Goal: Navigation & Orientation: Find specific page/section

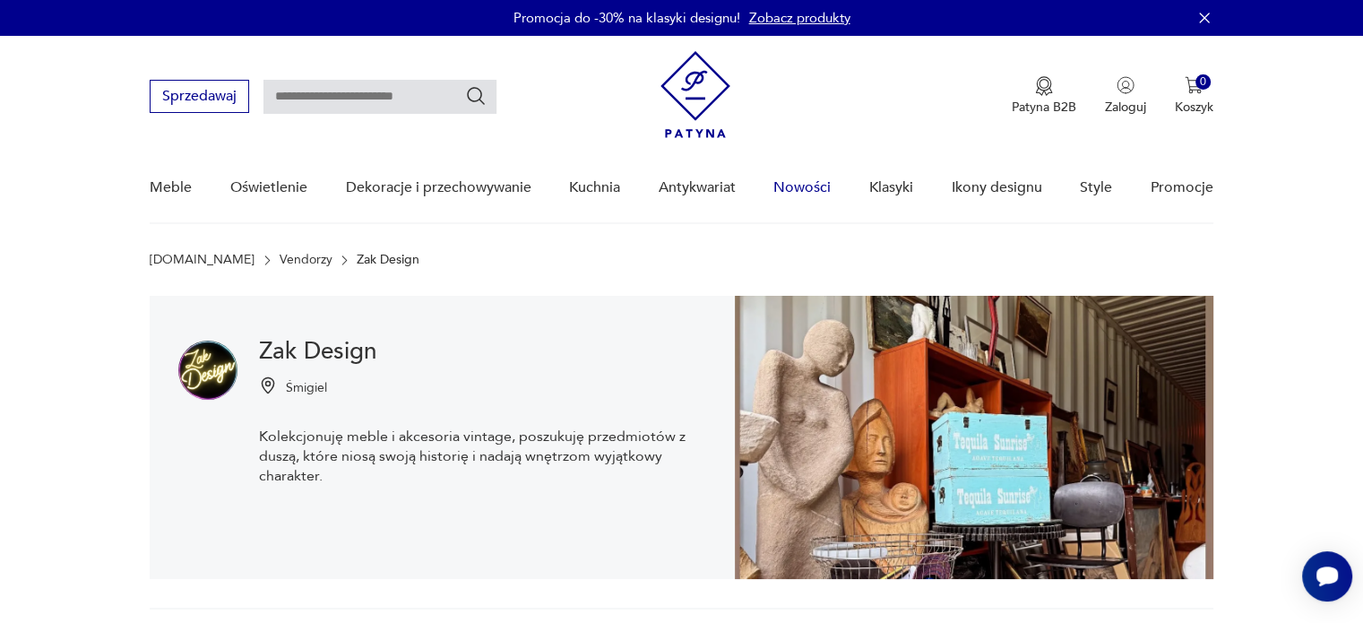
click at [799, 186] on link "Nowości" at bounding box center [801, 187] width 57 height 69
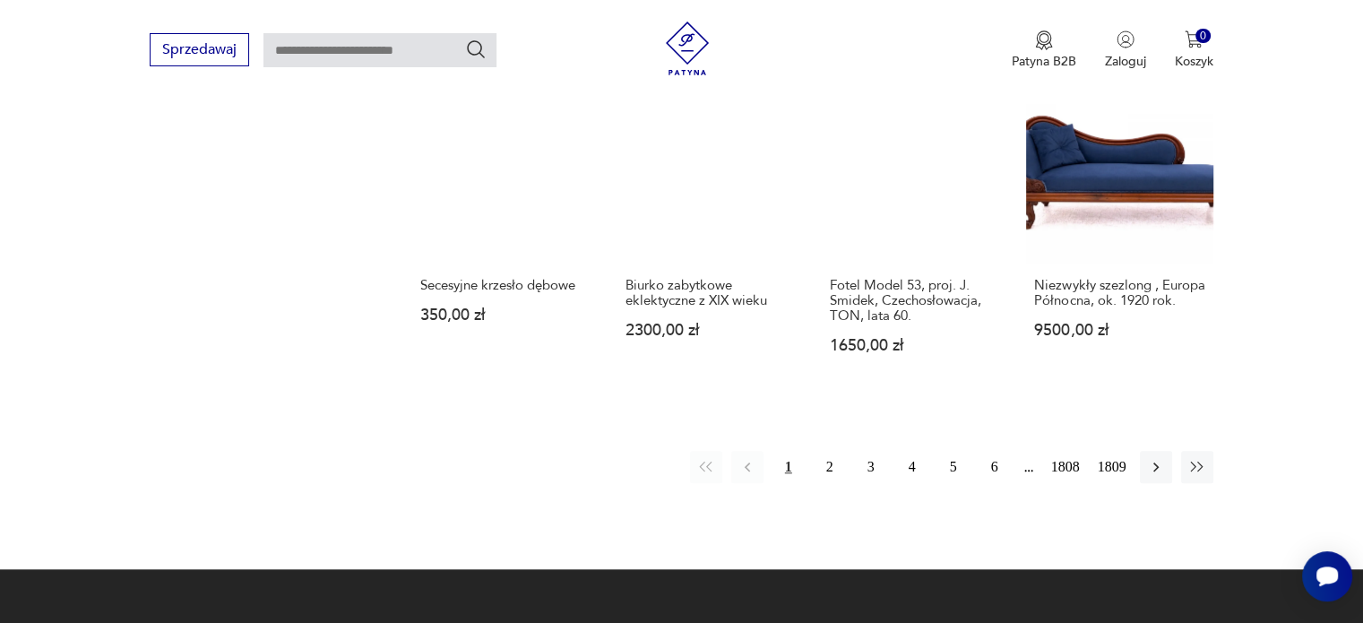
scroll to position [1523, 0]
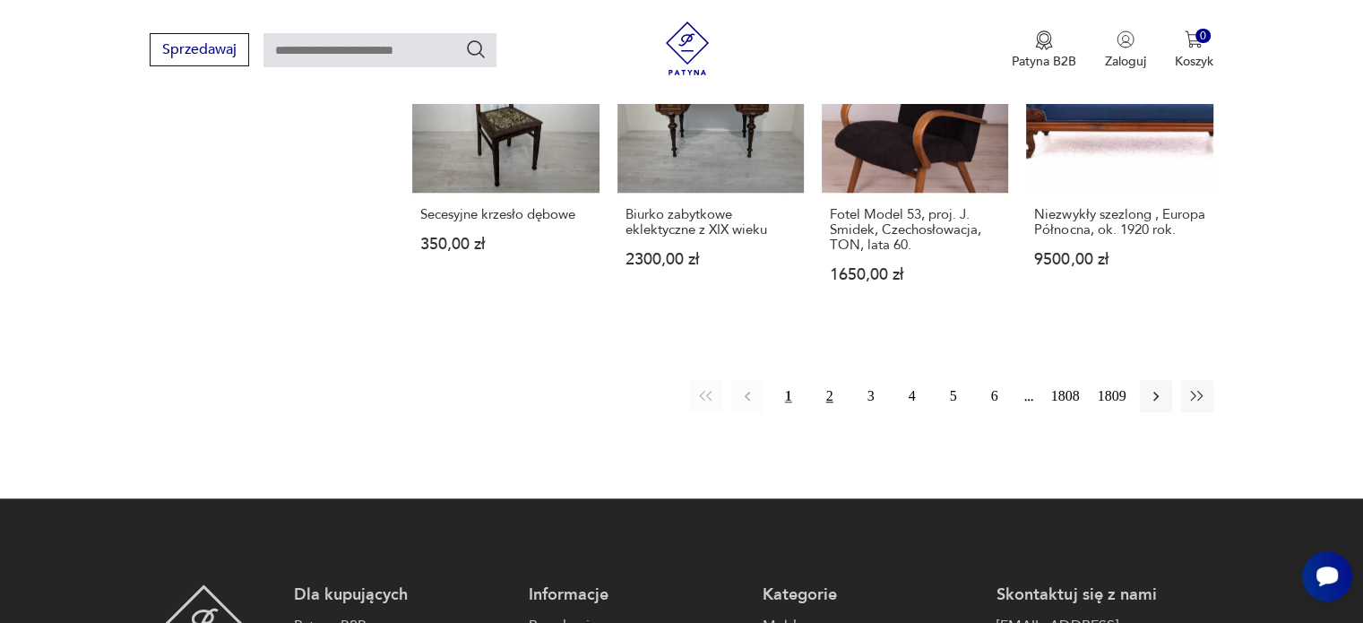
click at [828, 407] on button "2" at bounding box center [830, 396] width 32 height 32
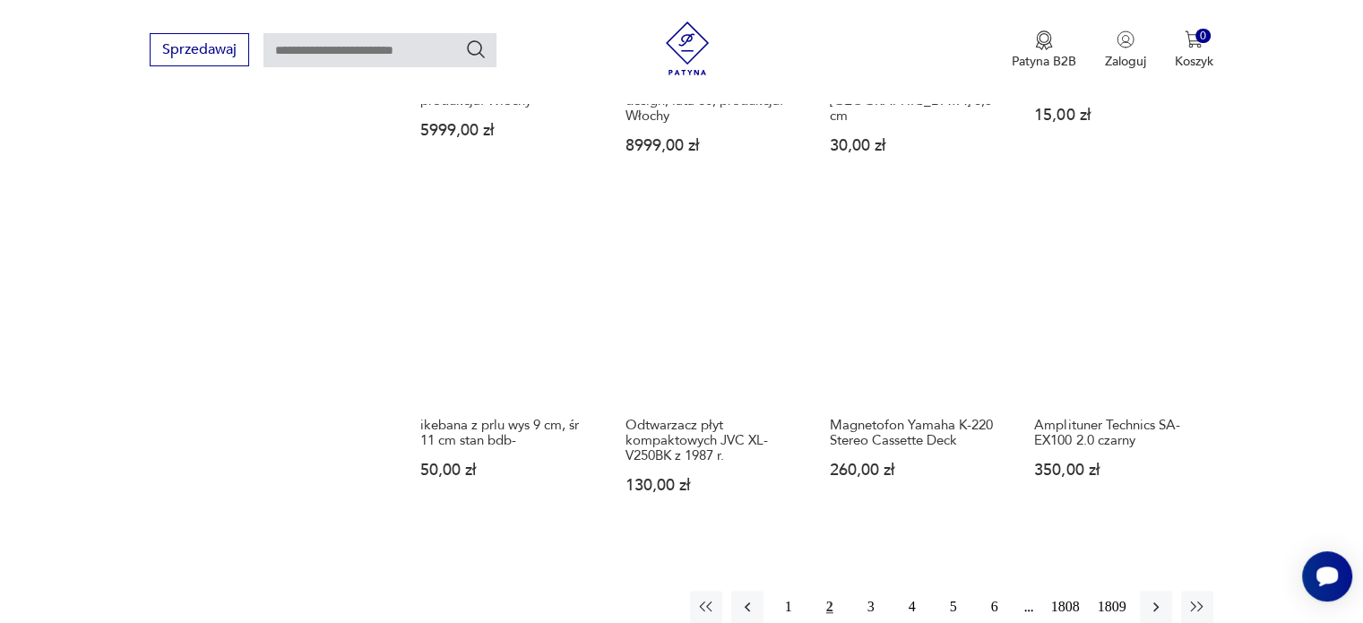
scroll to position [1612, 0]
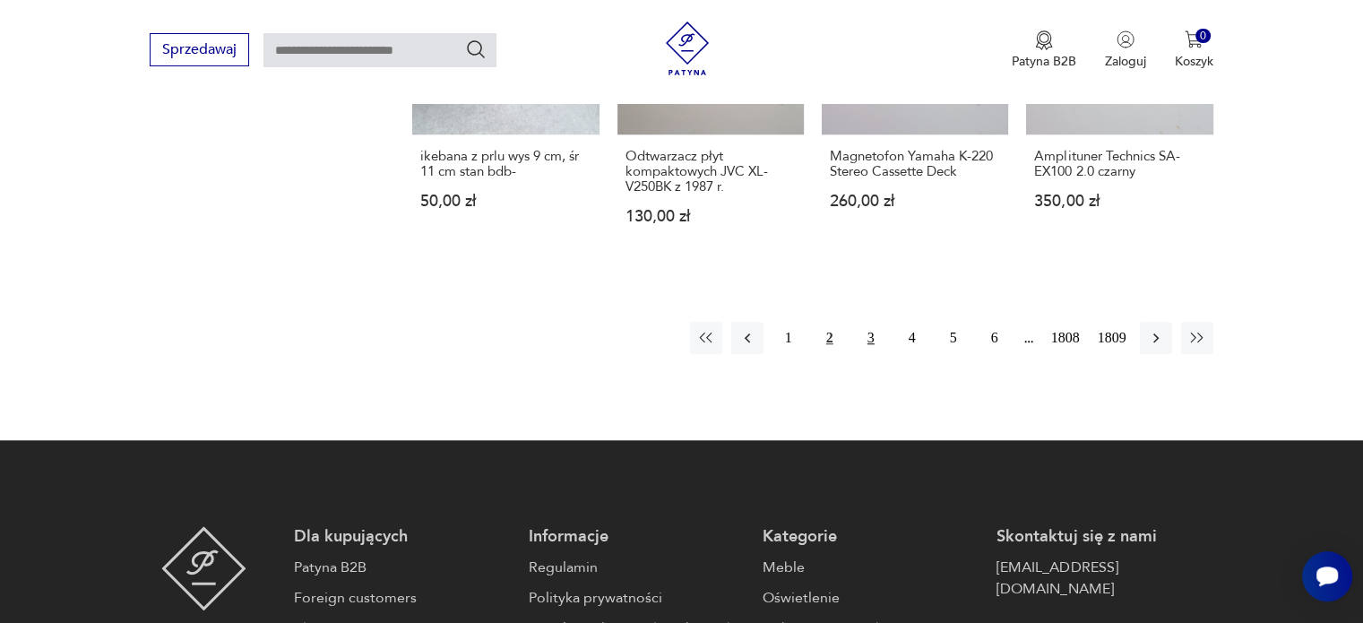
click at [865, 322] on button "3" at bounding box center [871, 338] width 32 height 32
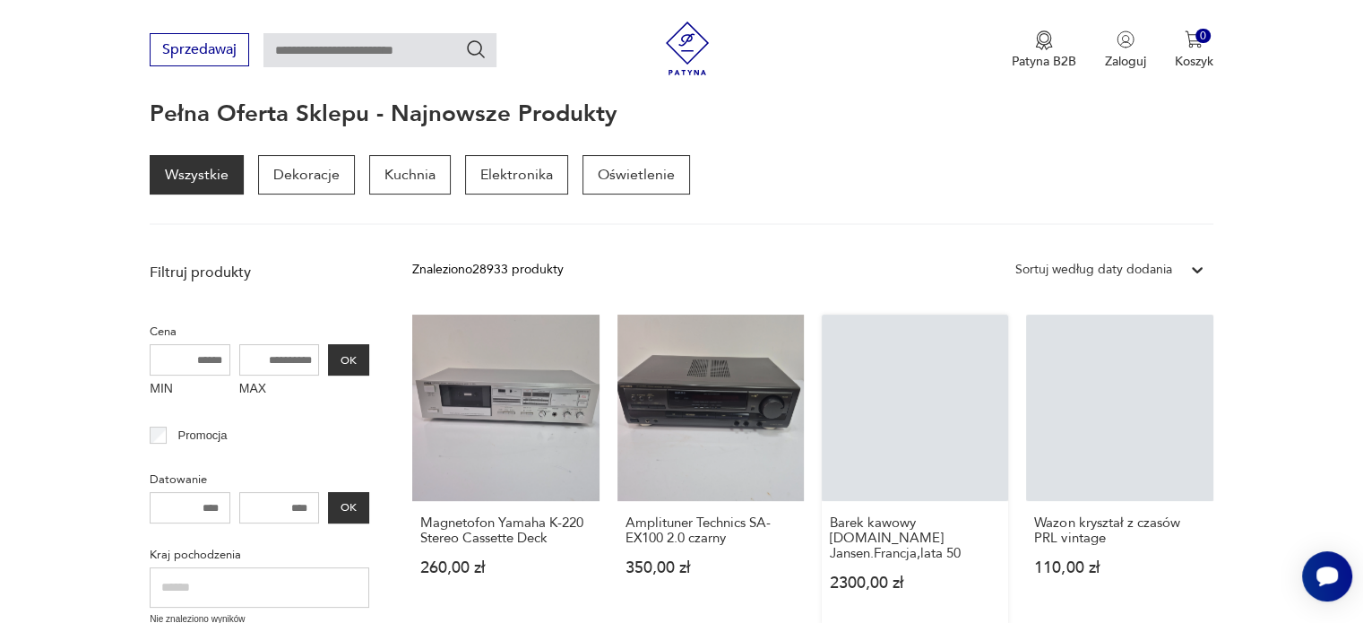
scroll to position [178, 0]
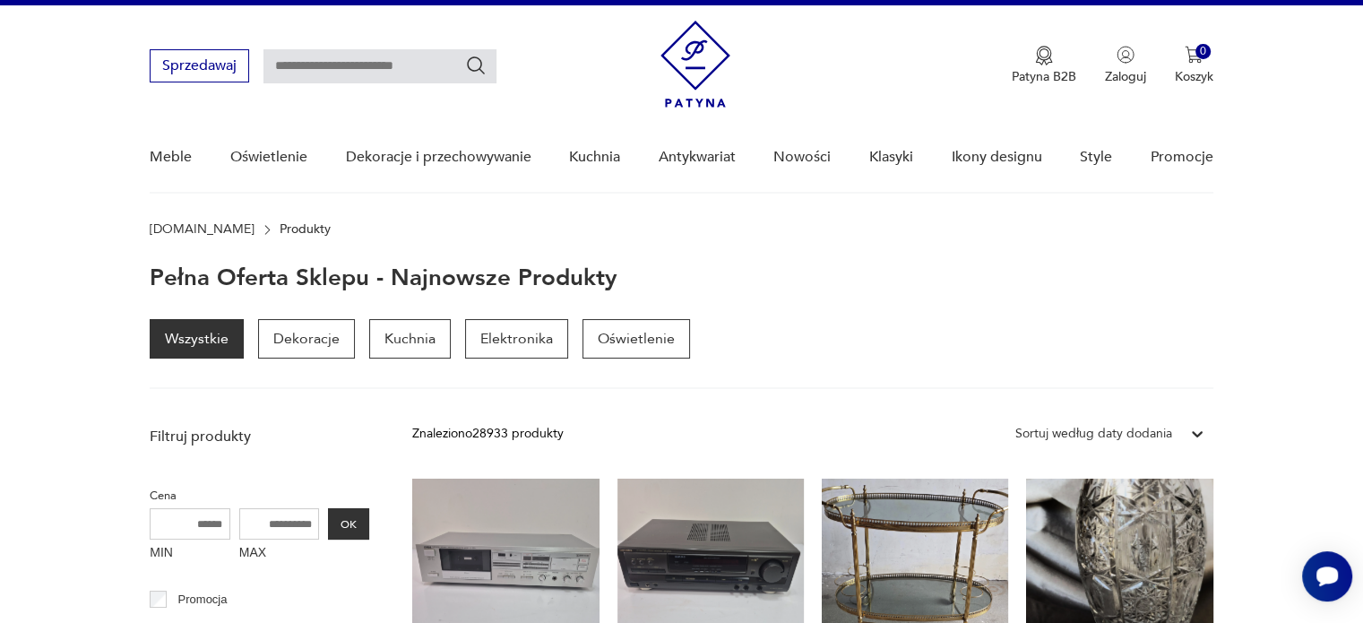
scroll to position [0, 0]
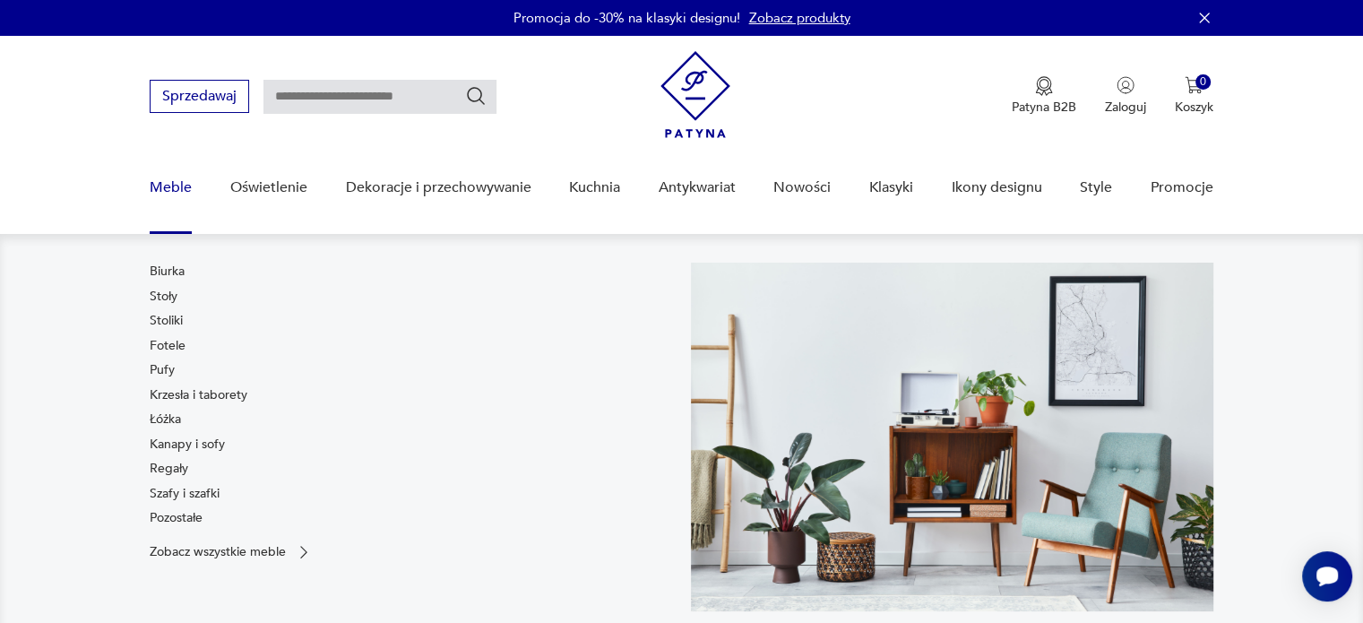
click at [183, 186] on link "Meble" at bounding box center [171, 187] width 42 height 69
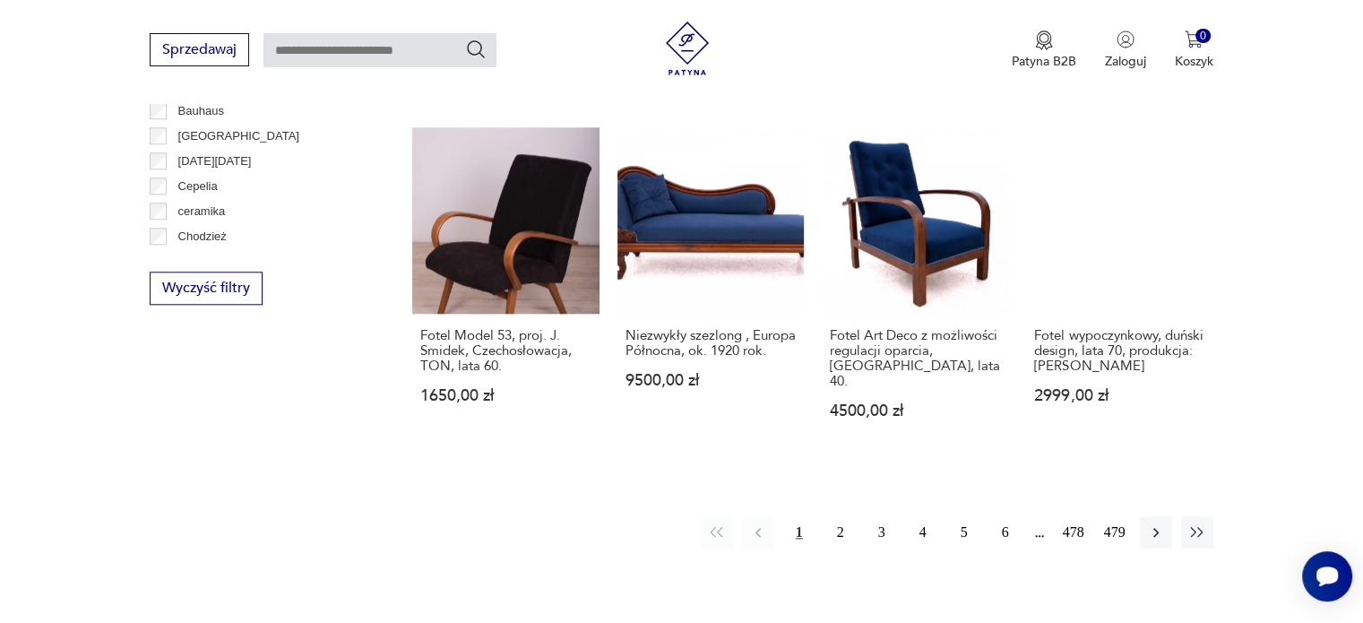
scroll to position [1559, 0]
